Goal: Information Seeking & Learning: Learn about a topic

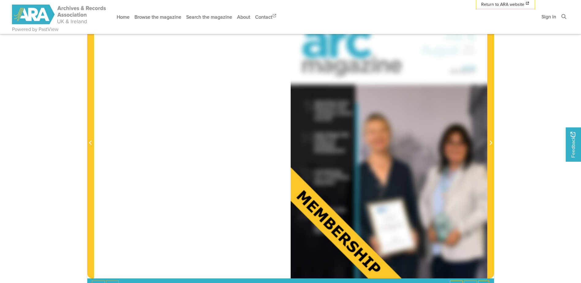
scroll to position [184, 0]
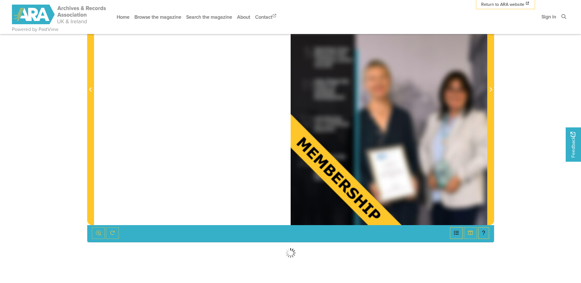
click at [415, 170] on div at bounding box center [388, 86] width 196 height 278
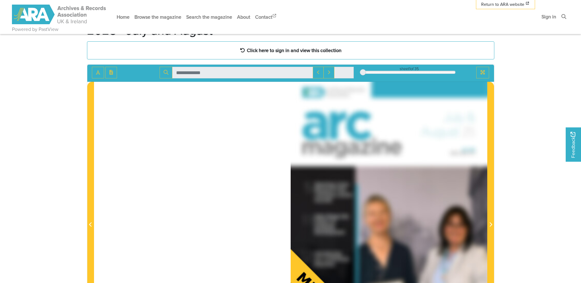
scroll to position [0, 0]
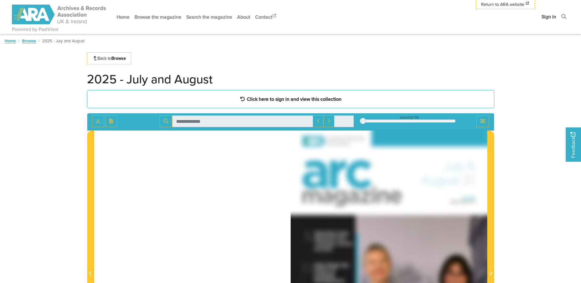
click at [545, 21] on link "Sign in" at bounding box center [549, 17] width 20 height 16
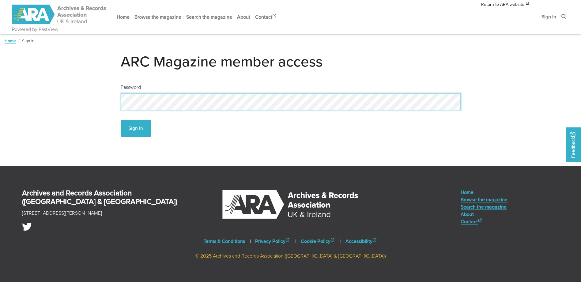
click at [121, 120] on button "Sign In" at bounding box center [136, 128] width 30 height 17
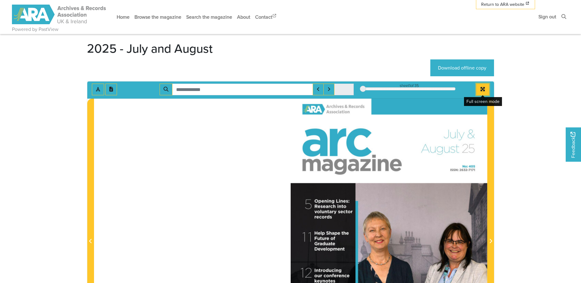
click at [479, 90] on button "Full screen mode" at bounding box center [482, 90] width 13 height 12
